Goal: Task Accomplishment & Management: Manage account settings

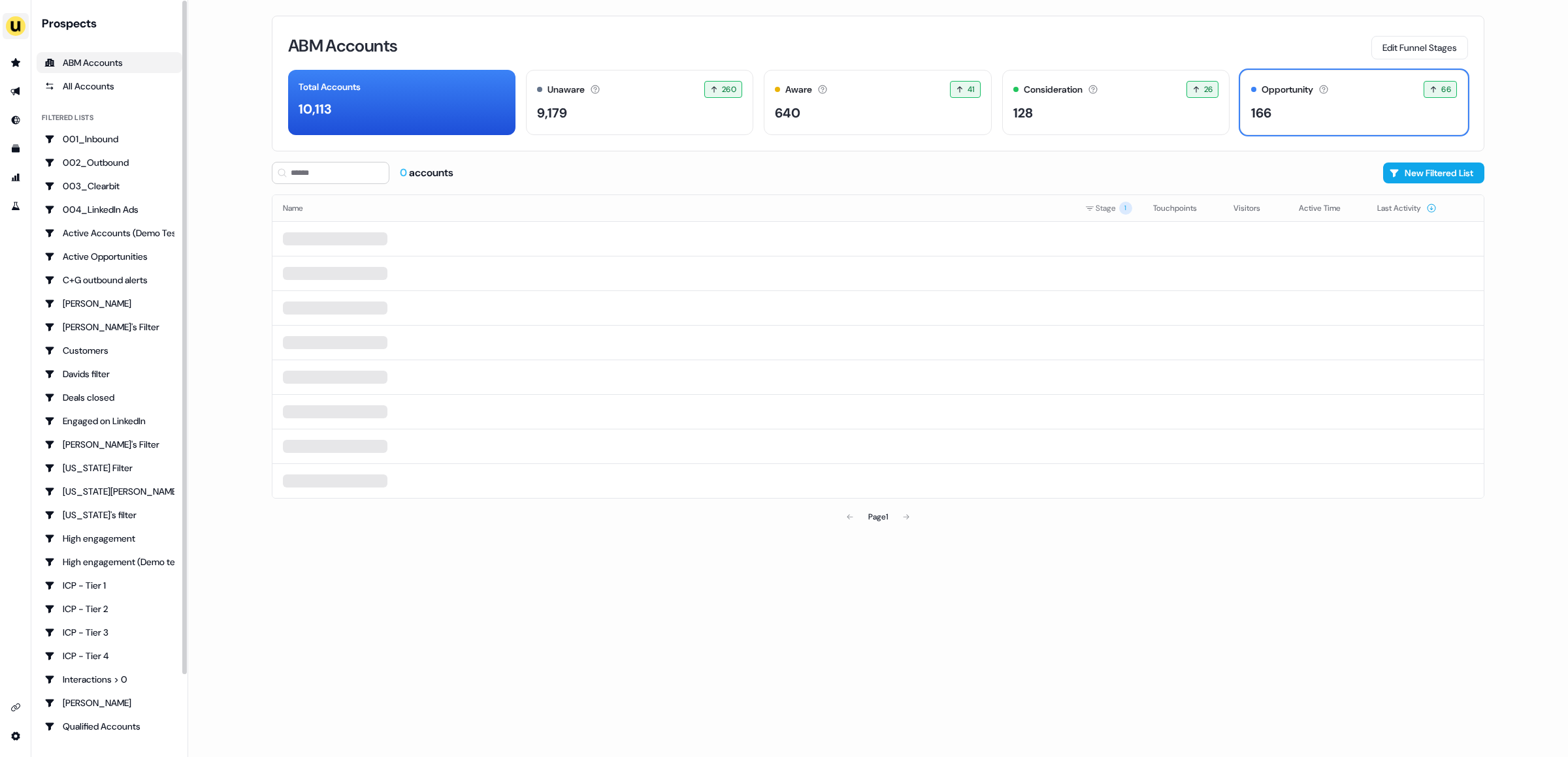
click at [17, 32] on img "side nav menu" at bounding box center [15, 26] width 21 height 21
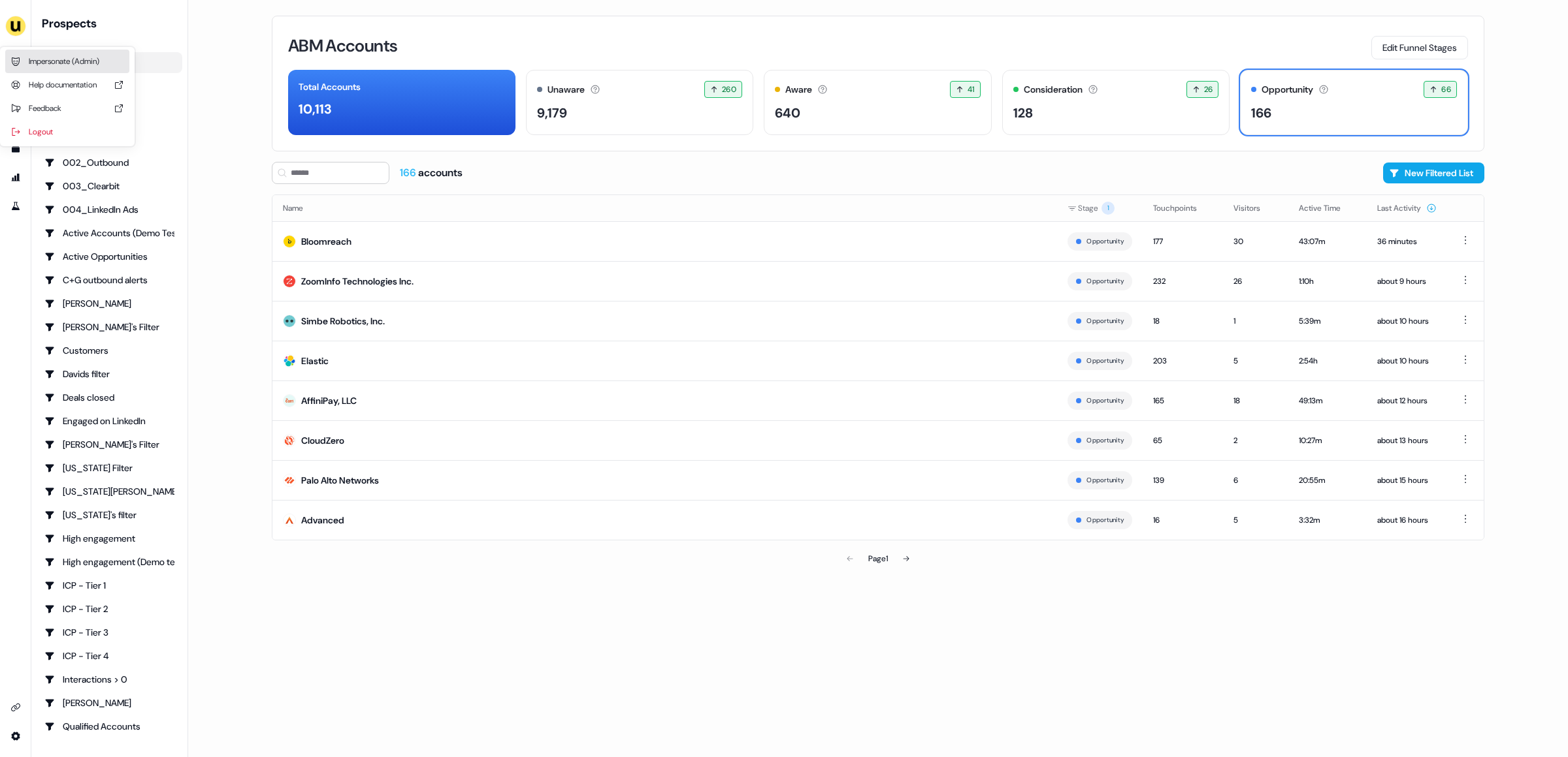
click at [68, 61] on div "Impersonate (Admin)" at bounding box center [67, 61] width 124 height 23
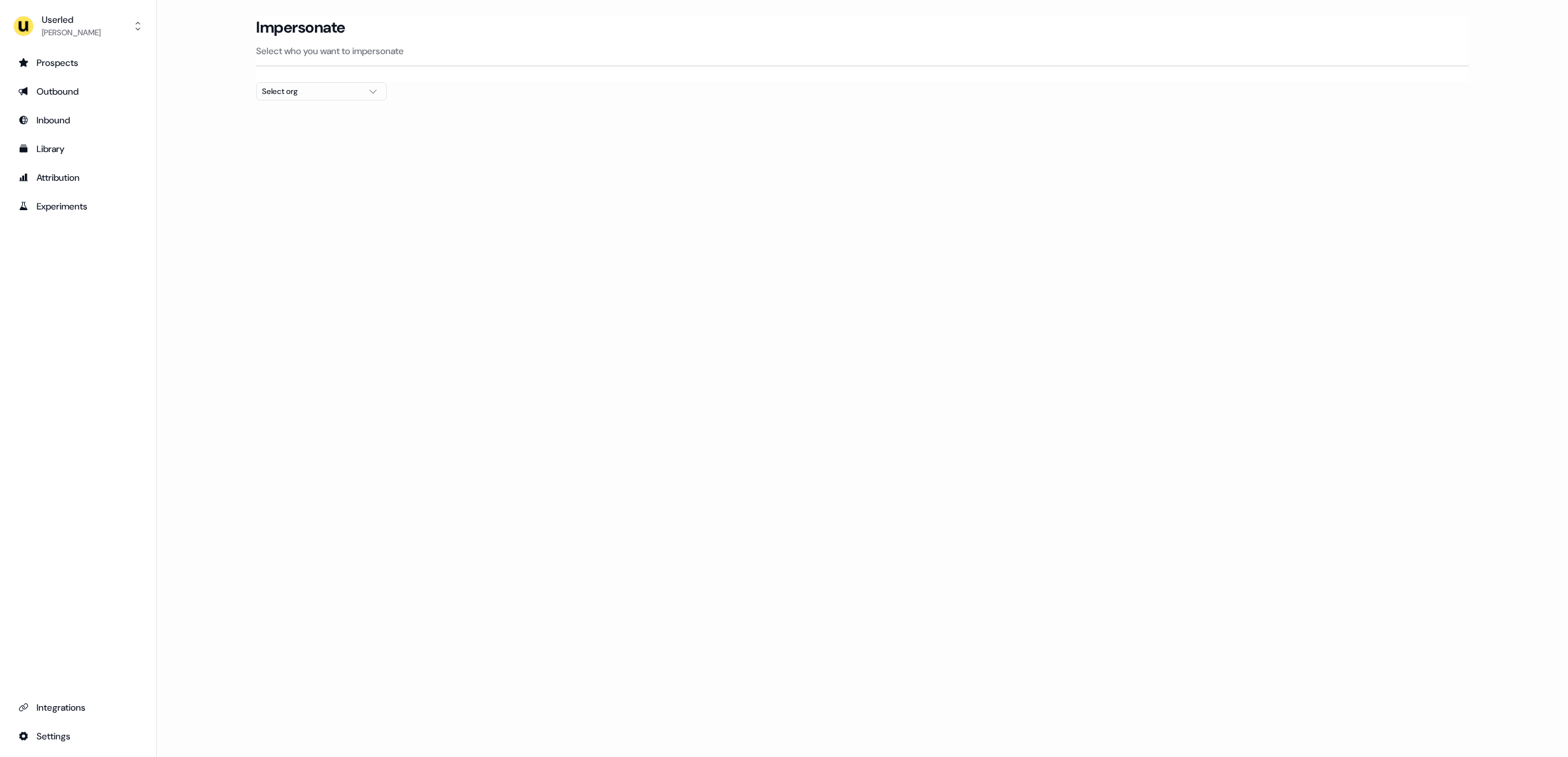
click at [323, 87] on div "Select org" at bounding box center [311, 91] width 98 height 13
click at [275, 221] on div "Kpler" at bounding box center [322, 222] width 129 height 21
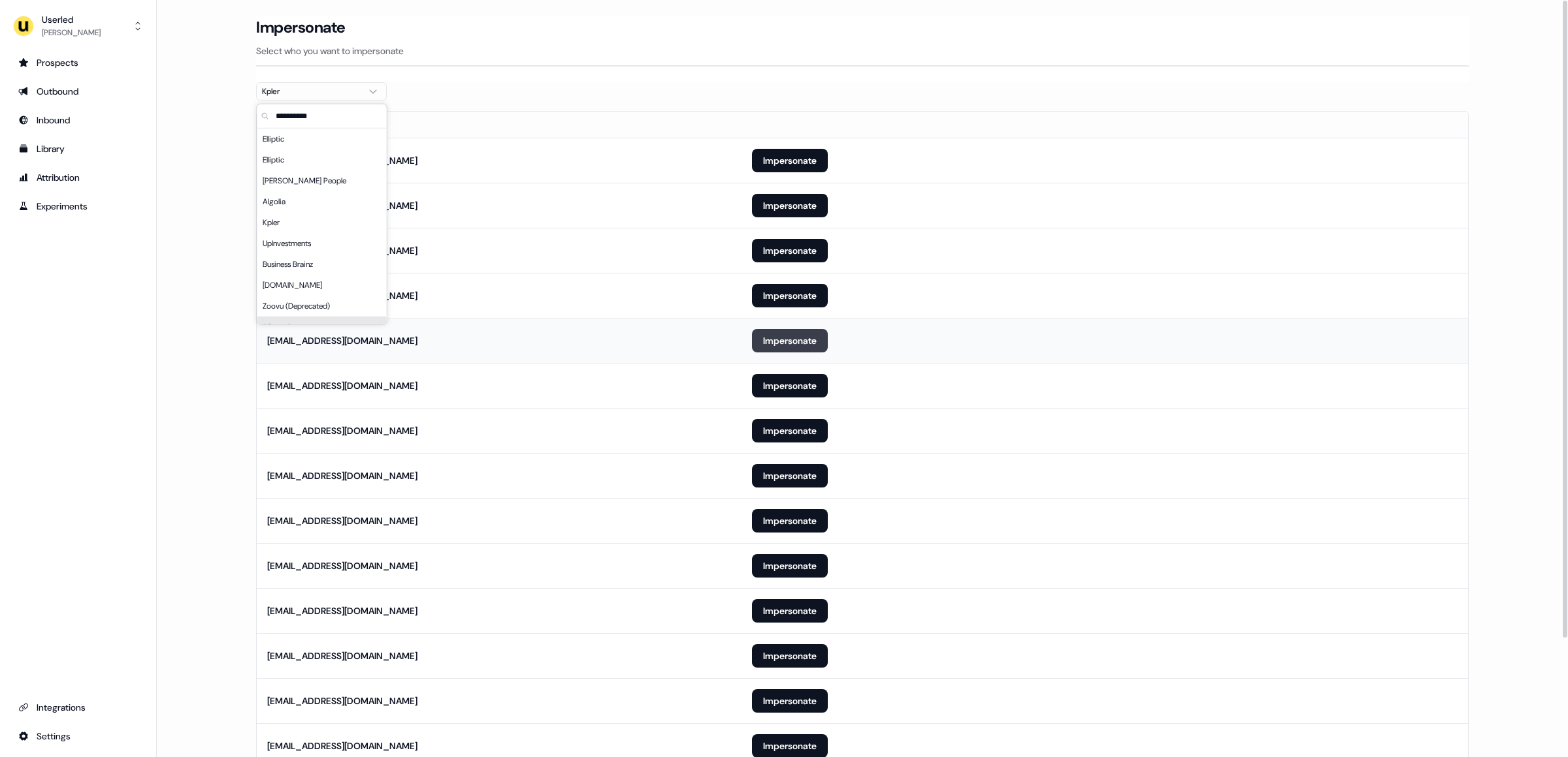
click at [801, 342] on button "Impersonate" at bounding box center [789, 341] width 75 height 23
